Goal: Information Seeking & Learning: Learn about a topic

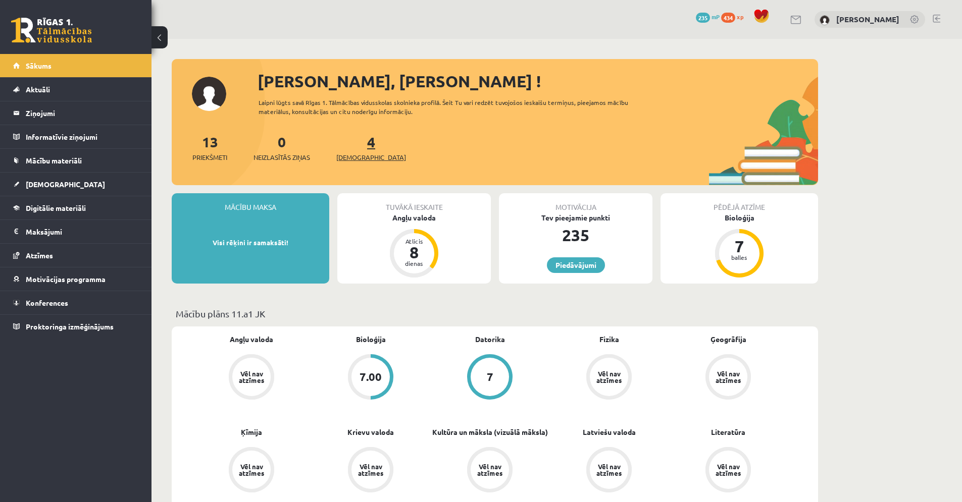
click at [357, 152] on span "[DEMOGRAPHIC_DATA]" at bounding box center [371, 157] width 70 height 10
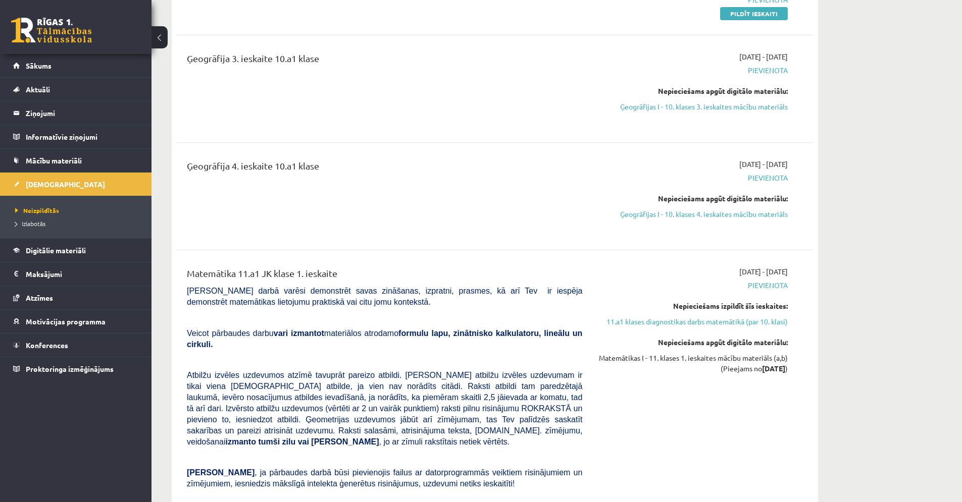
scroll to position [1933, 0]
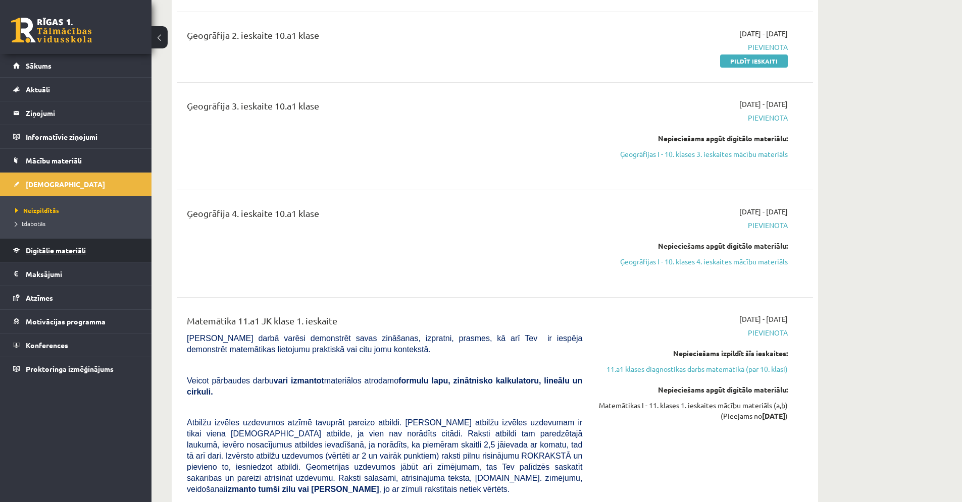
click at [38, 252] on span "Digitālie materiāli" at bounding box center [56, 250] width 60 height 9
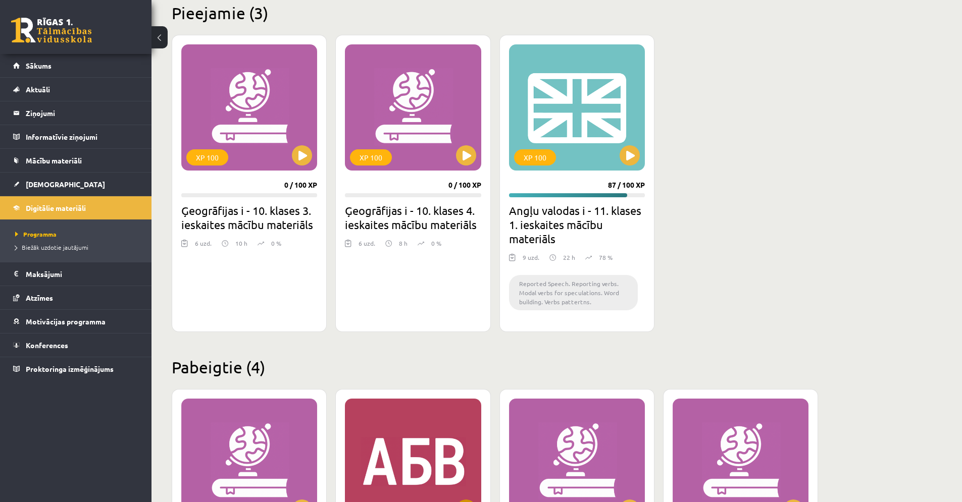
scroll to position [251, 0]
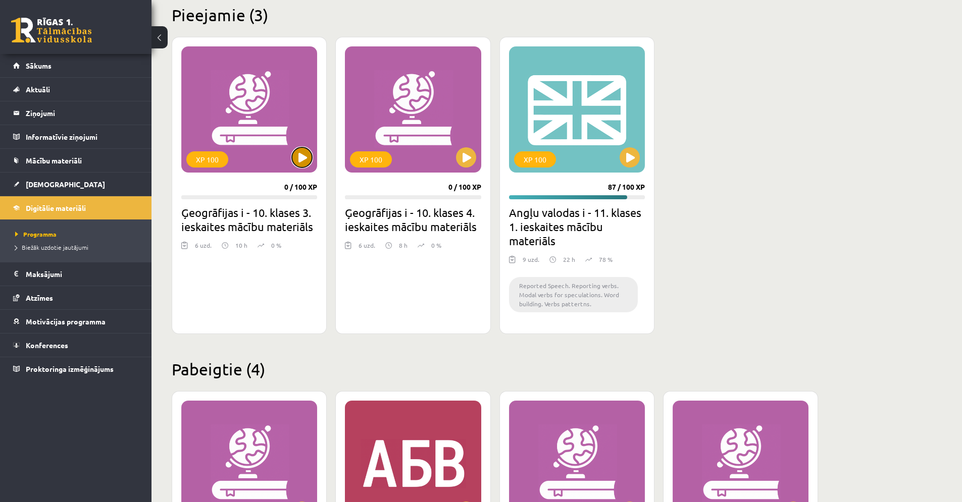
click at [298, 154] on button at bounding box center [302, 157] width 20 height 20
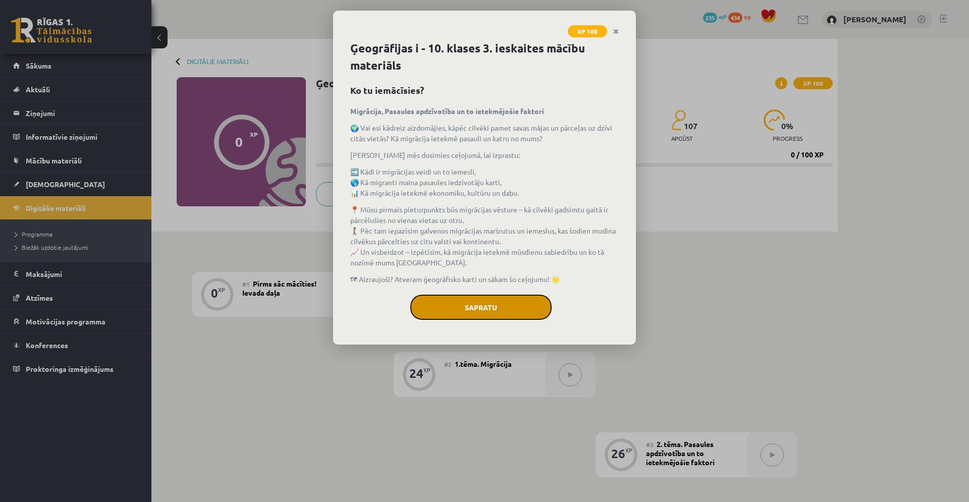
click at [439, 301] on button "Sapratu" at bounding box center [480, 307] width 141 height 25
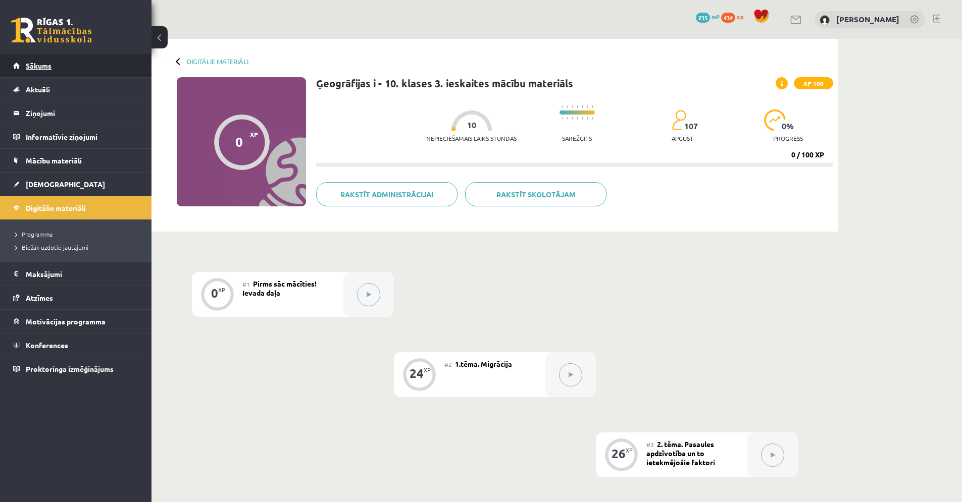
click at [17, 69] on link "Sākums" at bounding box center [76, 65] width 126 height 23
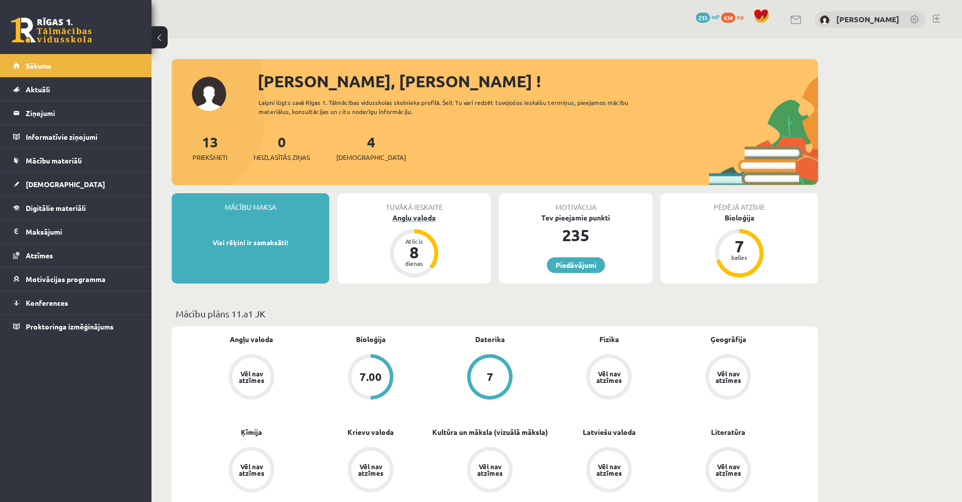
click at [426, 220] on div "Angļu valoda" at bounding box center [413, 218] width 153 height 11
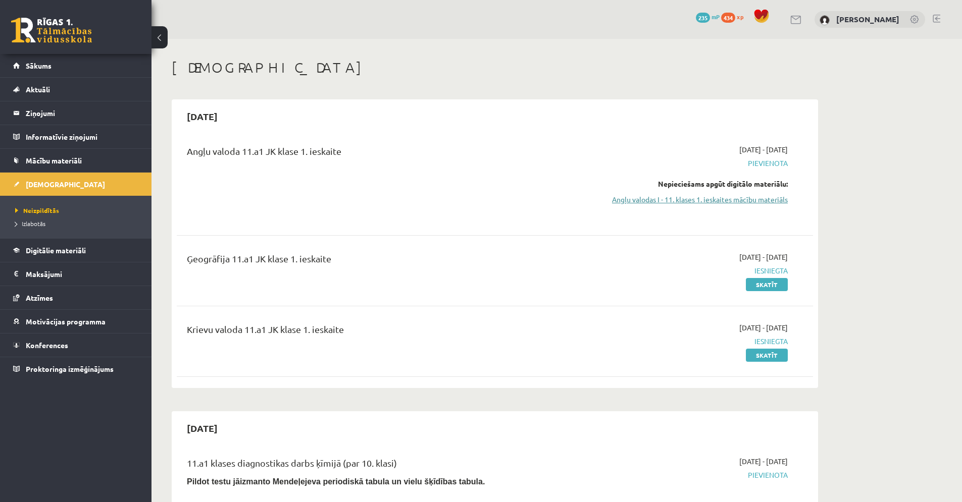
click at [631, 197] on link "Angļu valodas I - 11. klases 1. ieskaites mācību materiāls" at bounding box center [692, 199] width 190 height 11
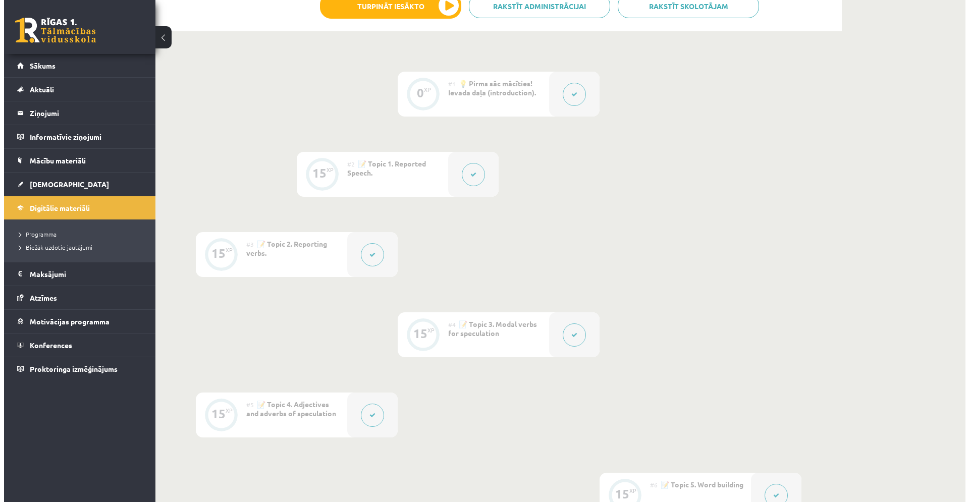
scroll to position [234, 0]
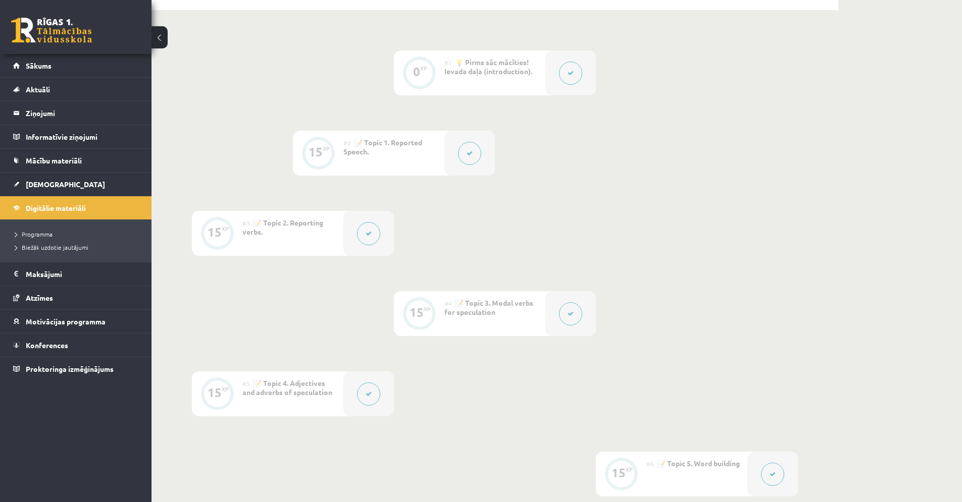
click at [562, 79] on button at bounding box center [570, 73] width 23 height 23
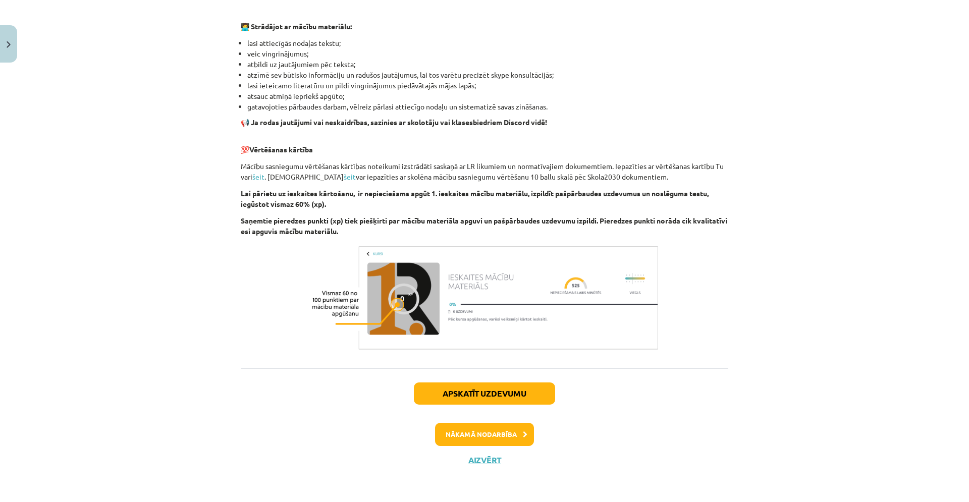
scroll to position [592, 0]
click at [494, 440] on button "Nākamā nodarbība" at bounding box center [484, 434] width 99 height 23
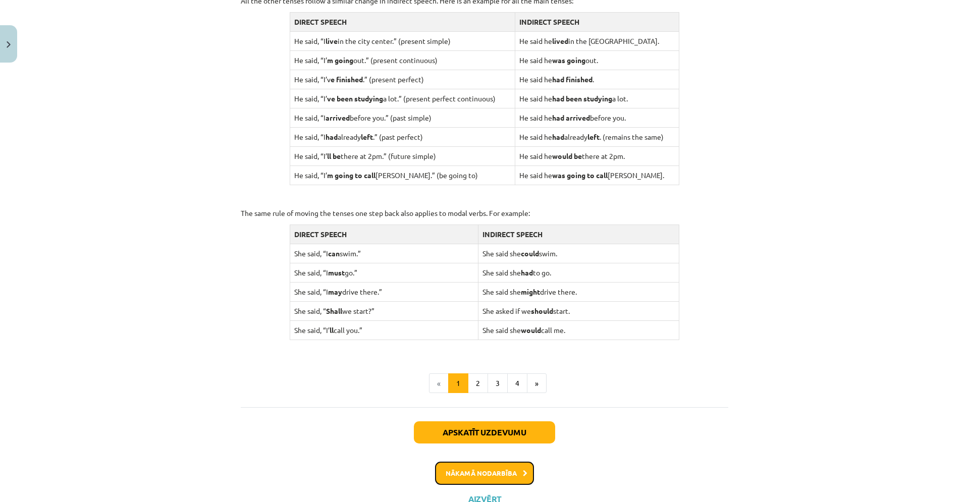
scroll to position [895, 0]
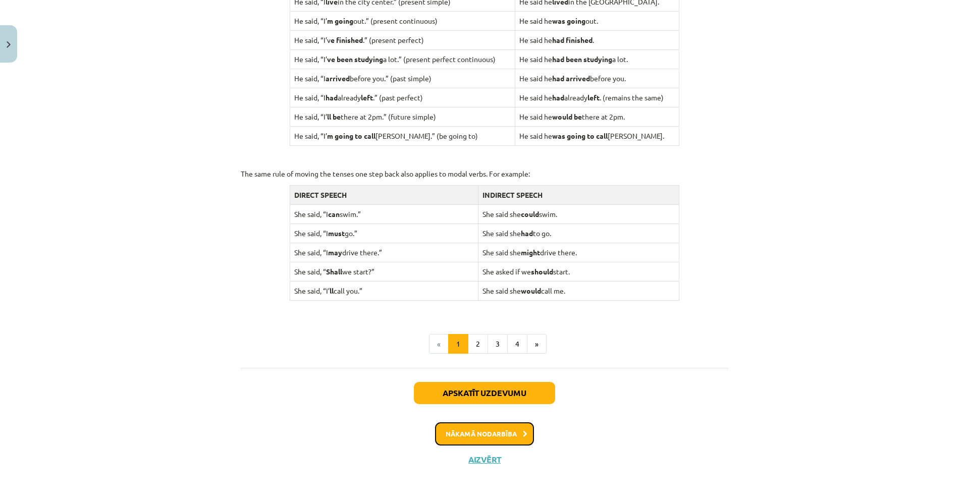
click at [502, 432] on button "Nākamā nodarbība" at bounding box center [484, 434] width 99 height 23
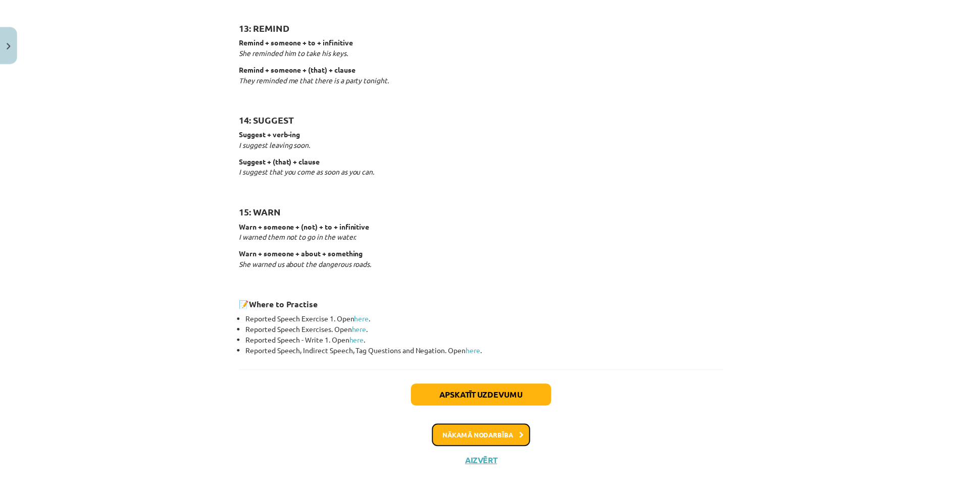
scroll to position [1478, 0]
click at [493, 463] on button "Aizvērt" at bounding box center [484, 461] width 38 height 10
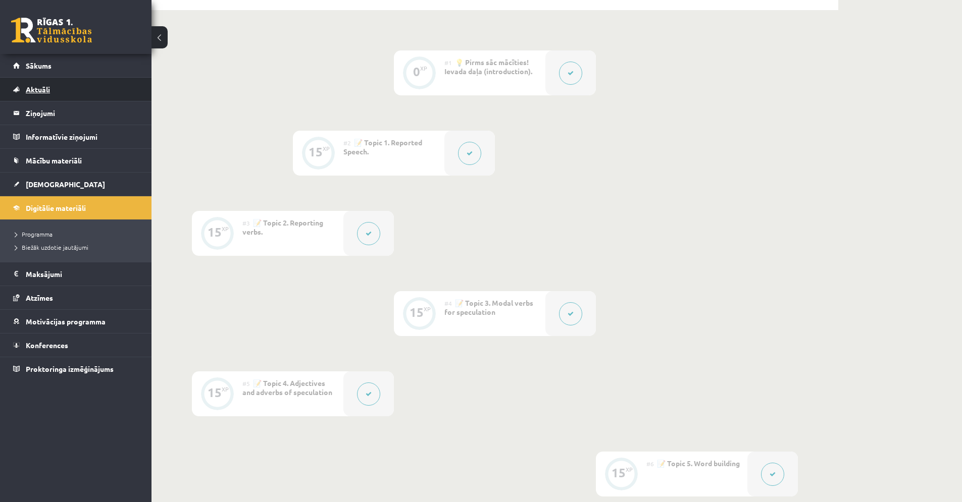
click at [35, 86] on span "Aktuāli" at bounding box center [38, 89] width 24 height 9
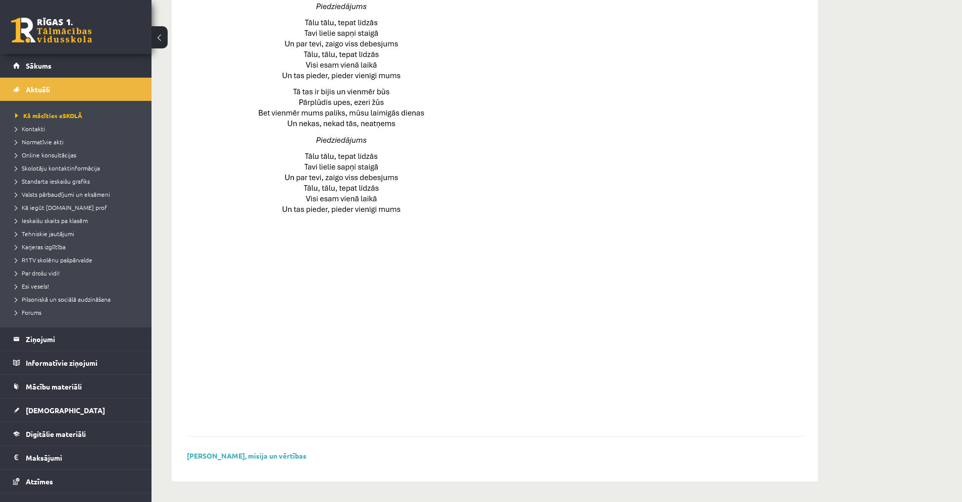
scroll to position [598, 0]
click at [72, 364] on legend "Informatīvie ziņojumi 0" at bounding box center [82, 362] width 113 height 23
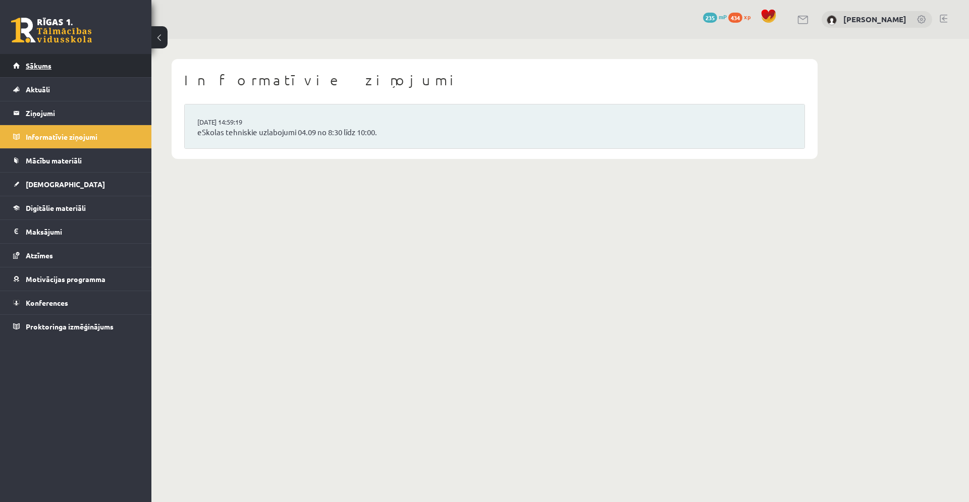
click at [40, 70] on link "Sākums" at bounding box center [76, 65] width 126 height 23
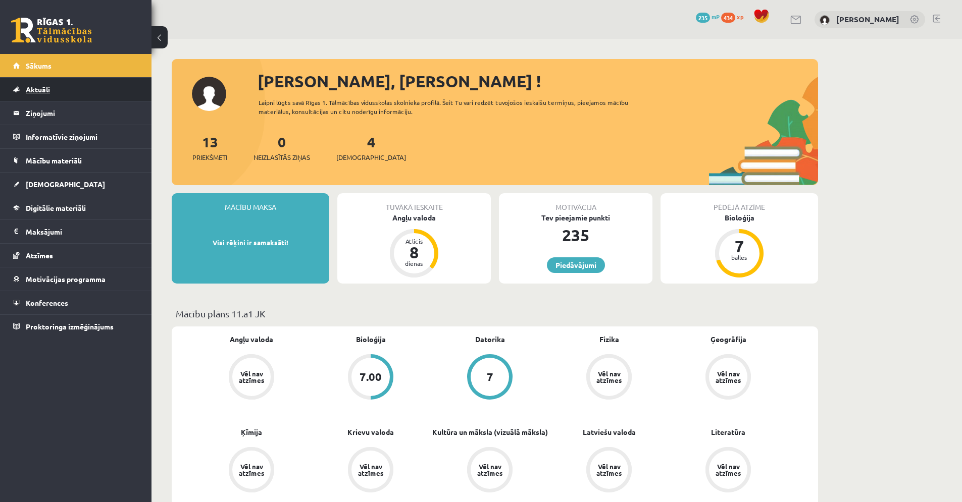
click at [27, 92] on span "Aktuāli" at bounding box center [38, 89] width 24 height 9
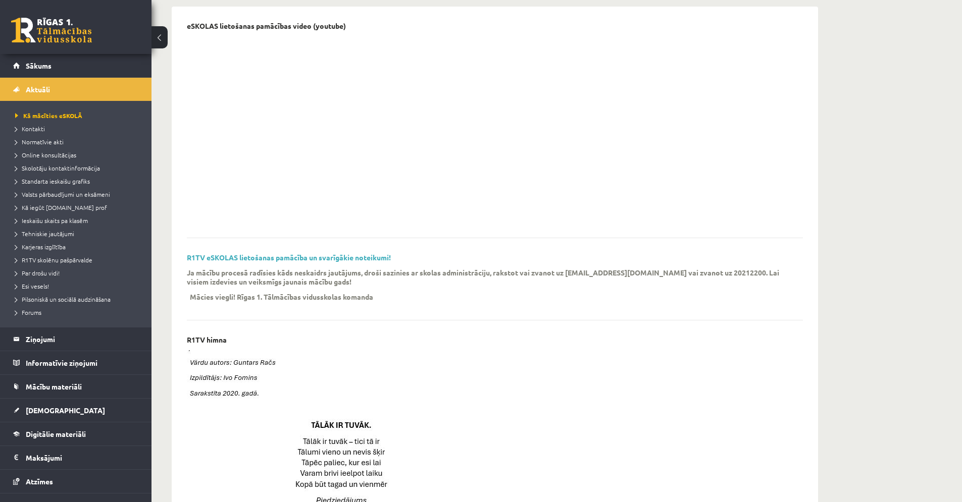
scroll to position [94, 0]
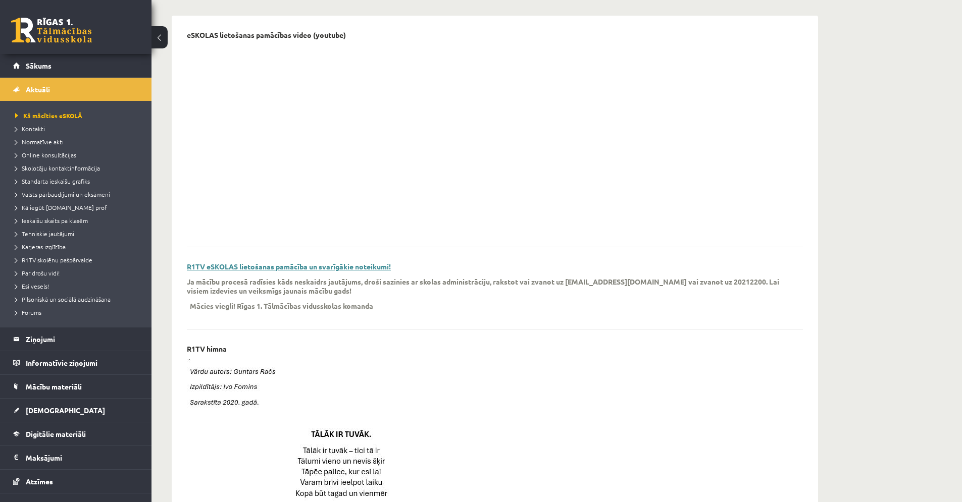
click at [347, 267] on link "R1TV eSKOLAS lietošanas pamācība un svarīgākie noteikumi!" at bounding box center [289, 266] width 204 height 9
click at [25, 386] on link "Mācību materiāli" at bounding box center [76, 386] width 126 height 23
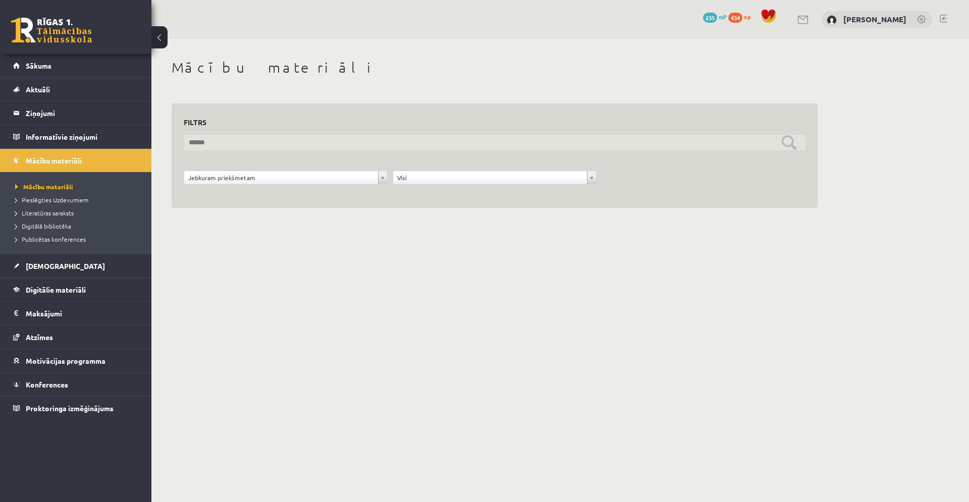
click at [235, 141] on input "text" at bounding box center [495, 143] width 622 height 16
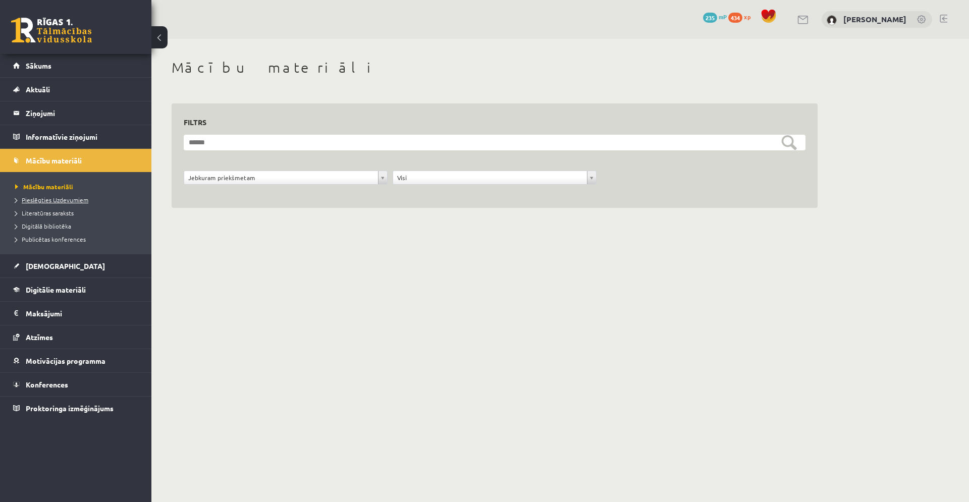
click at [73, 202] on span "Pieslēgties Uzdevumiem" at bounding box center [51, 200] width 73 height 8
click at [62, 201] on span "Pieslēgties Uzdevumiem" at bounding box center [55, 200] width 80 height 8
